Goal: Check status: Check status

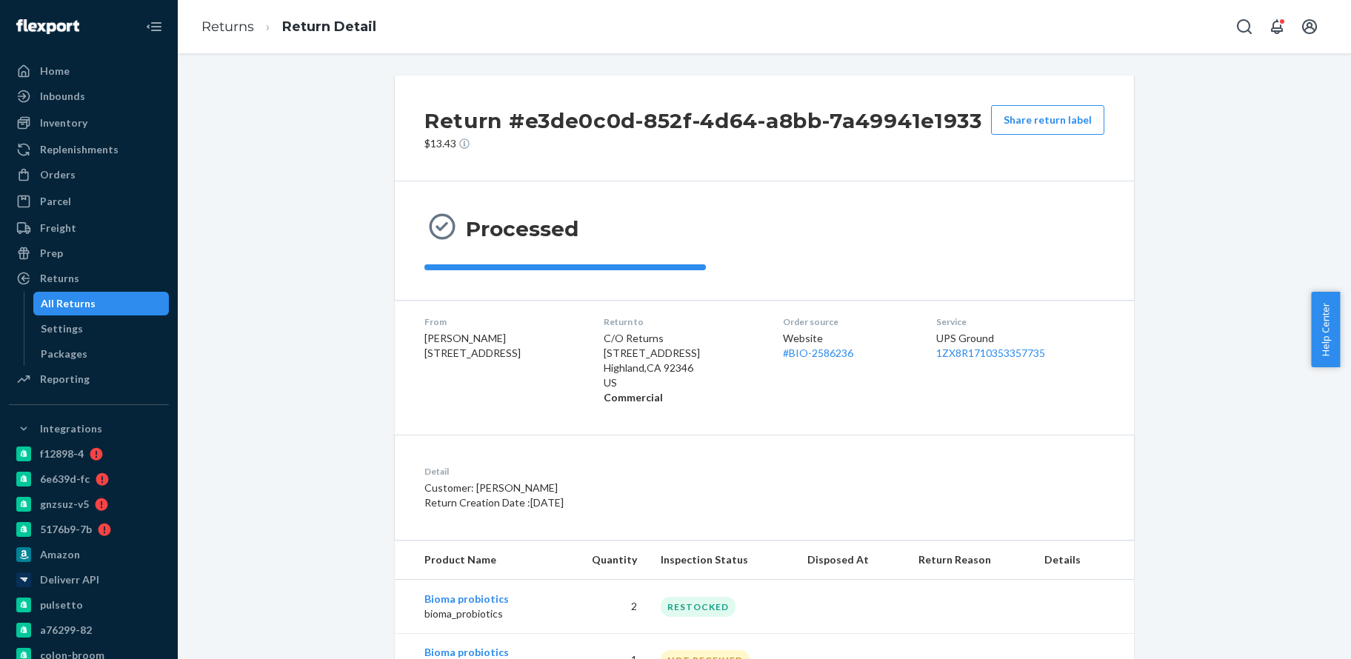
scroll to position [46, 0]
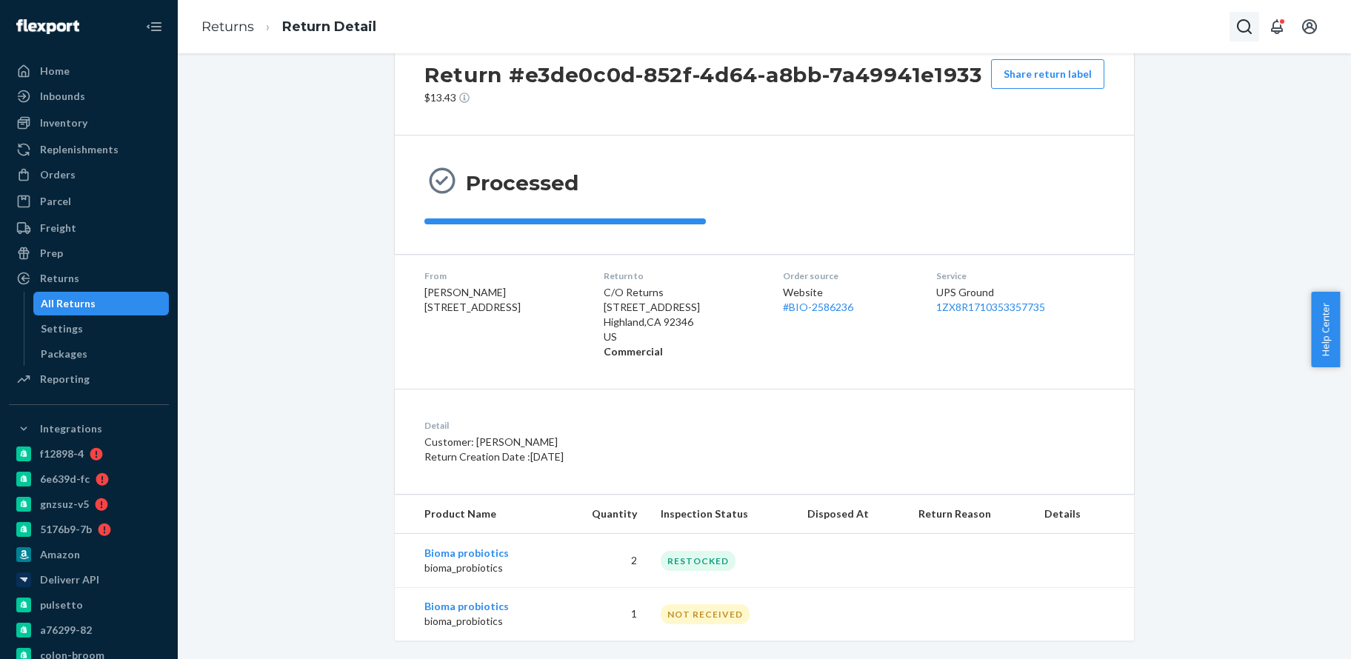
click at [1233, 31] on button "Open Search Box" at bounding box center [1245, 27] width 30 height 30
click at [1150, 23] on input "Search Input" at bounding box center [1135, 26] width 182 height 15
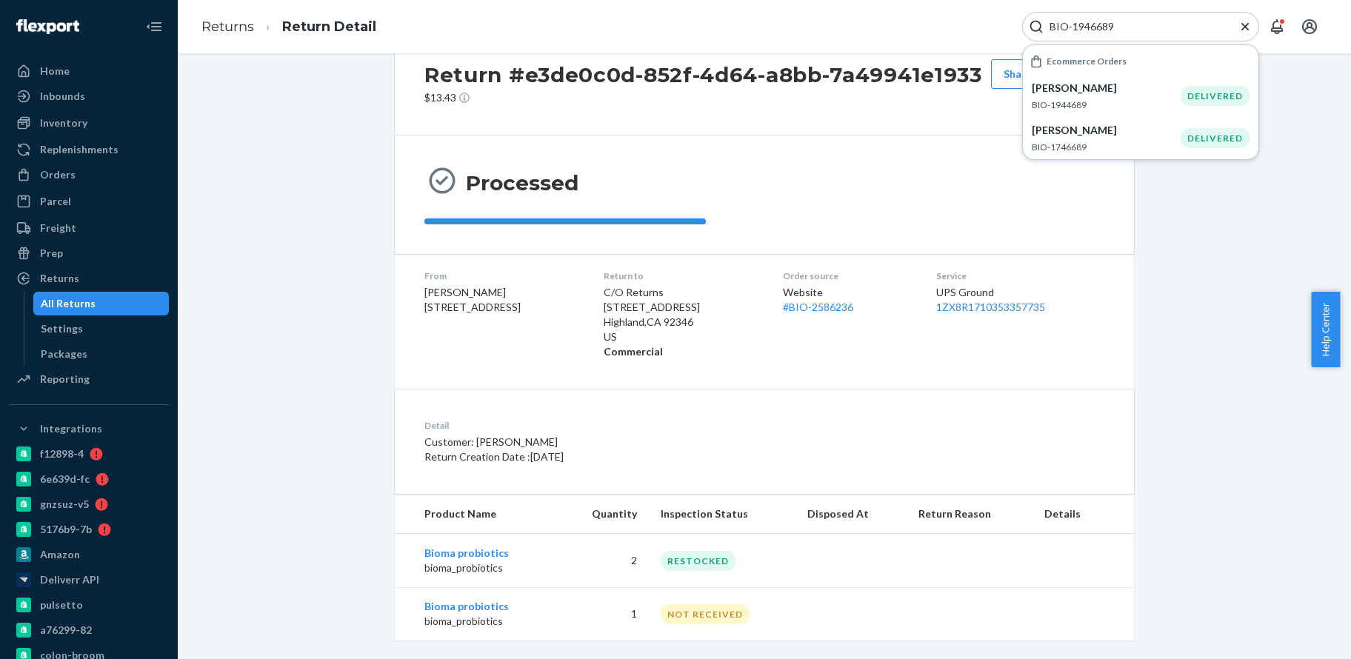
click at [1100, 22] on input "BIO-1946689" at bounding box center [1135, 26] width 182 height 15
click at [1094, 26] on input "BIO-1946689" at bounding box center [1135, 26] width 182 height 15
paste input "702"
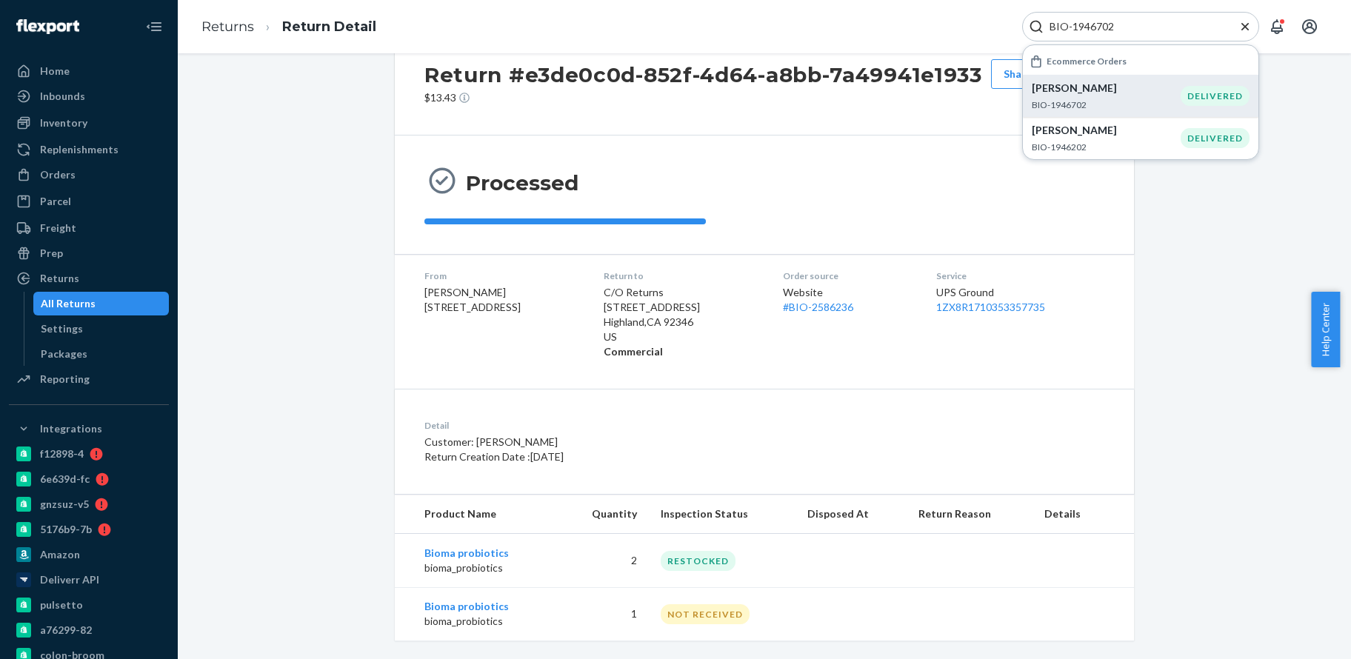
type input "BIO-1946702"
click at [1151, 97] on div "[PERSON_NAME] BIO-1946702" at bounding box center [1106, 96] width 149 height 30
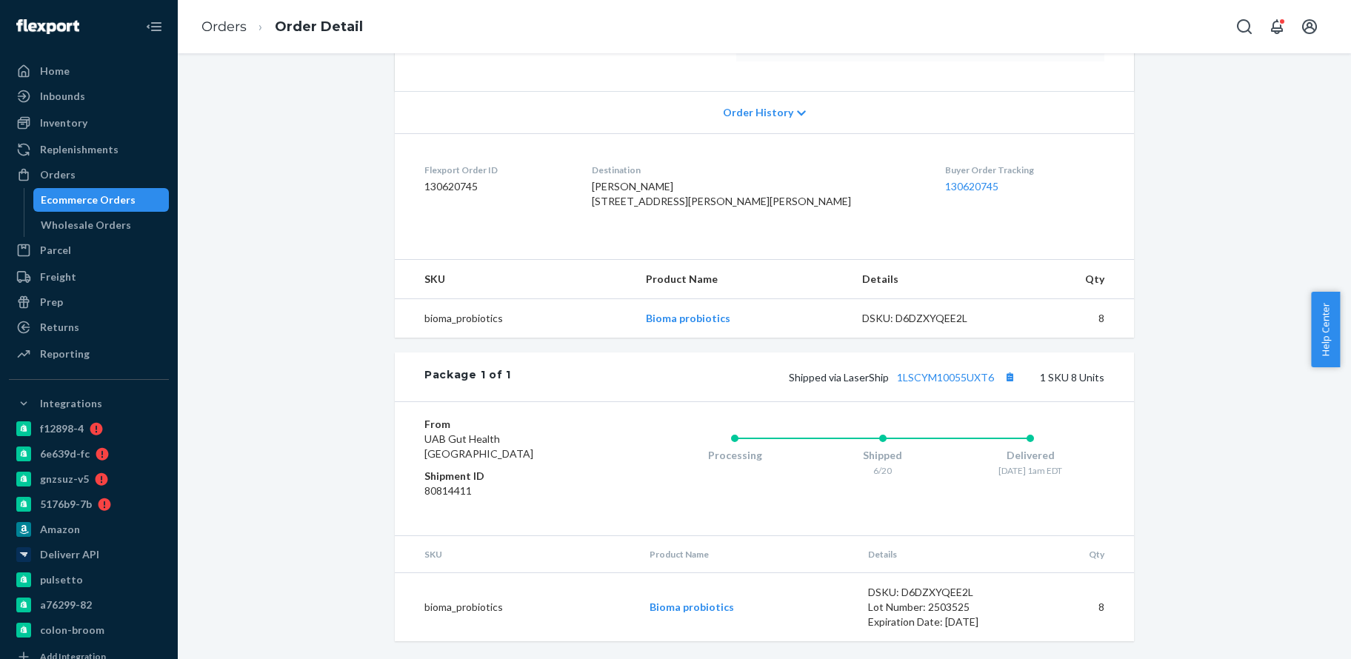
scroll to position [88, 0]
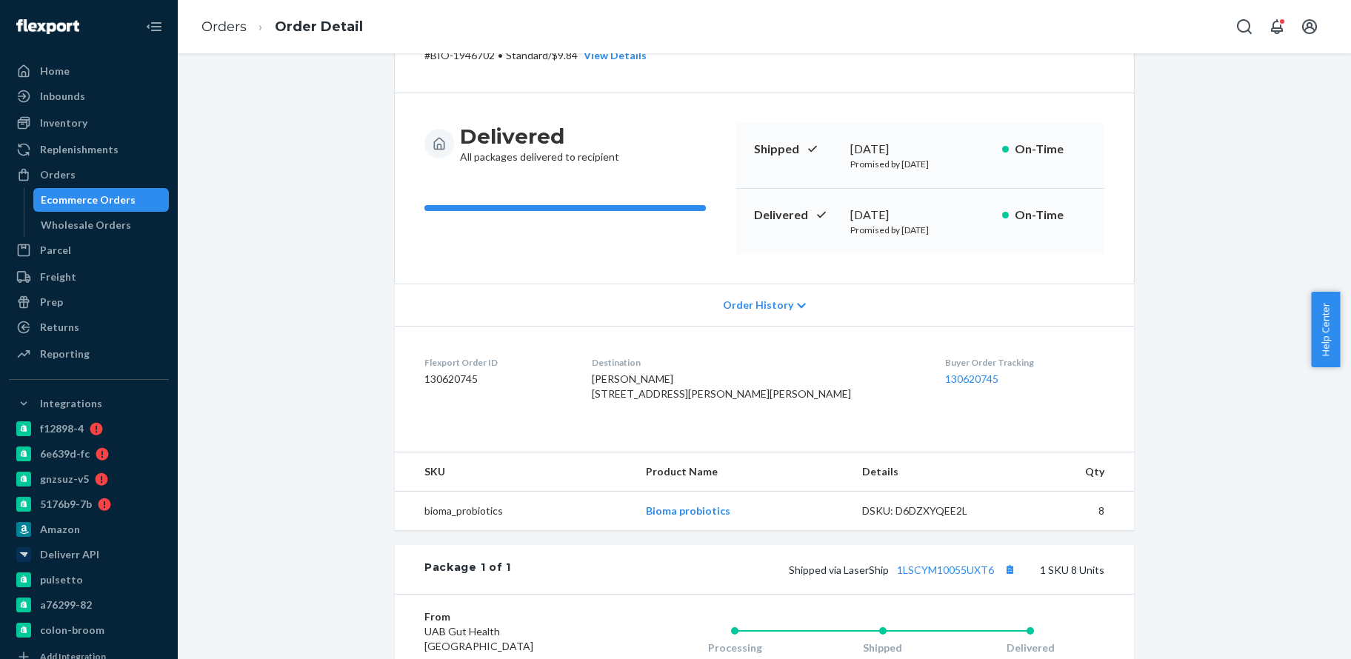
drag, startPoint x: 929, startPoint y: 209, endPoint x: 840, endPoint y: 202, distance: 89.2
click at [840, 202] on div "Delivered [DATE] Promised by [DATE] On-Time" at bounding box center [920, 221] width 368 height 65
copy div "[DATE]"
click at [1236, 34] on icon "Open Search Box" at bounding box center [1245, 27] width 18 height 18
drag, startPoint x: 1105, startPoint y: 30, endPoint x: 1059, endPoint y: 5, distance: 52.4
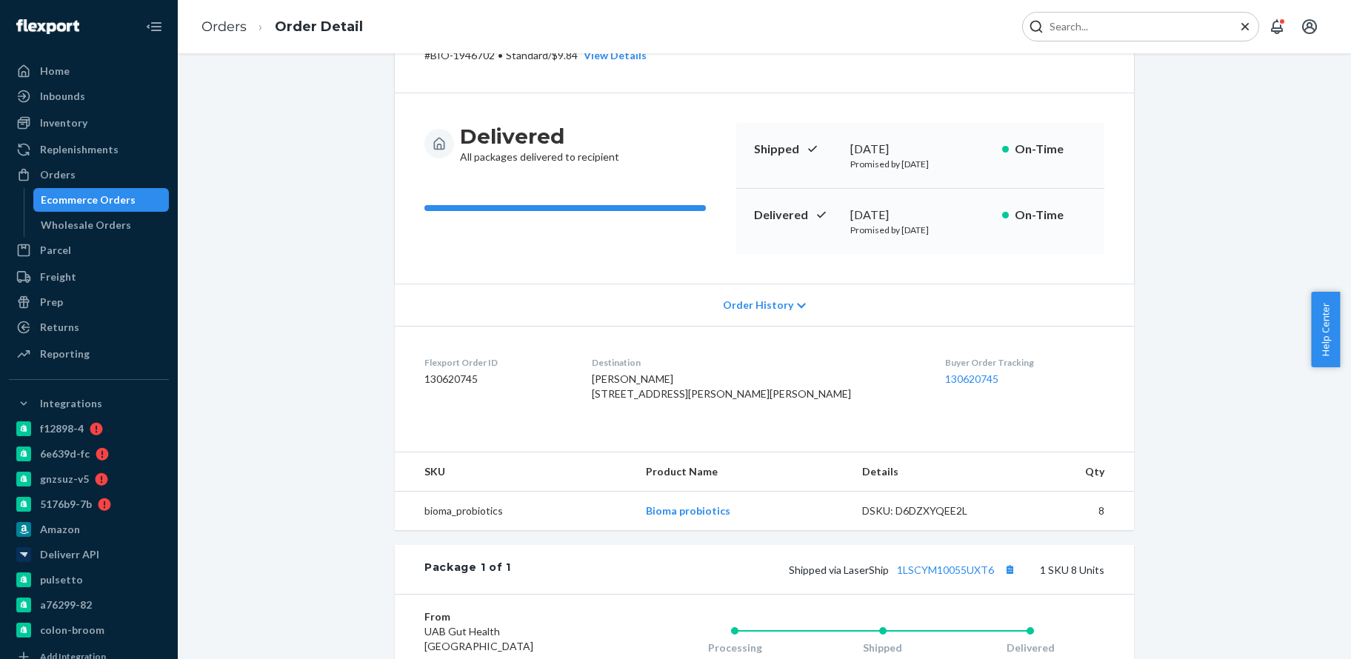
click at [1104, 30] on input "Search Input" at bounding box center [1135, 26] width 182 height 15
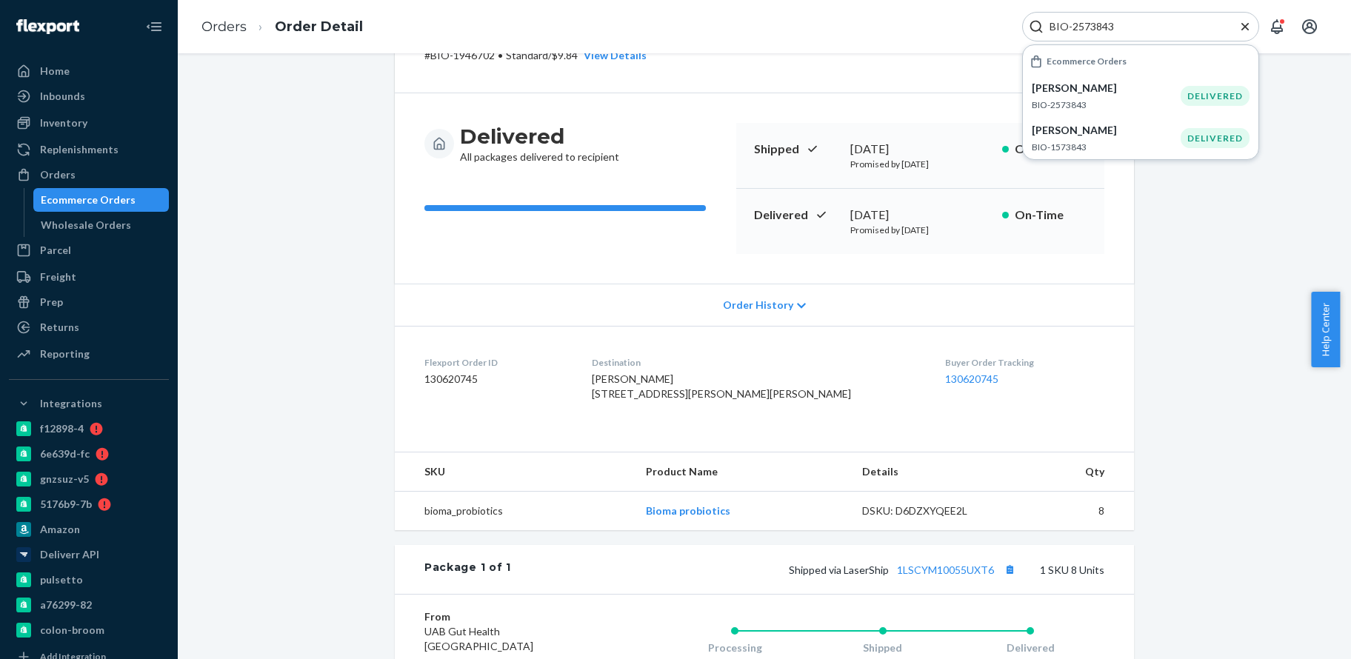
type input "BIO-2573843"
click at [1159, 91] on p "[PERSON_NAME]" at bounding box center [1106, 88] width 149 height 15
